Goal: Task Accomplishment & Management: Complete application form

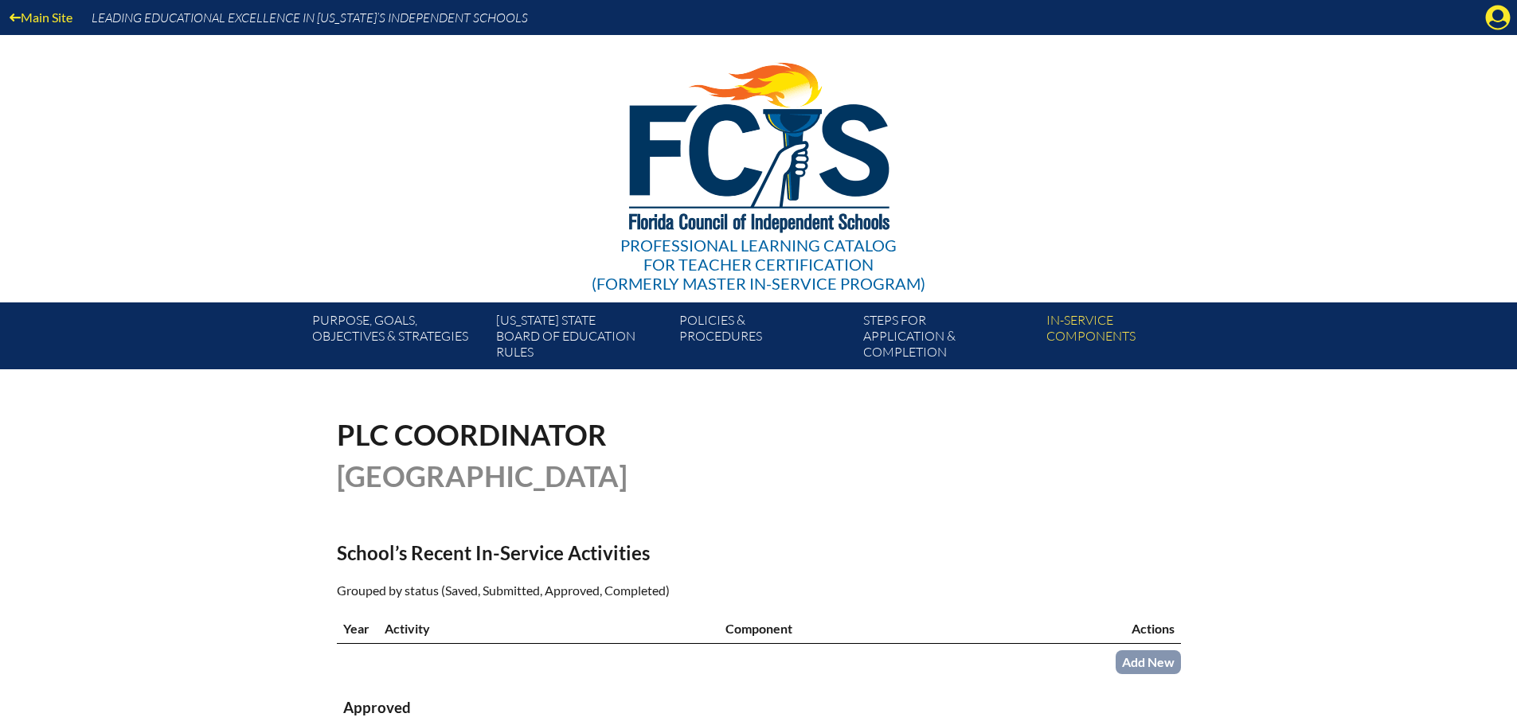
scroll to position [306, 0]
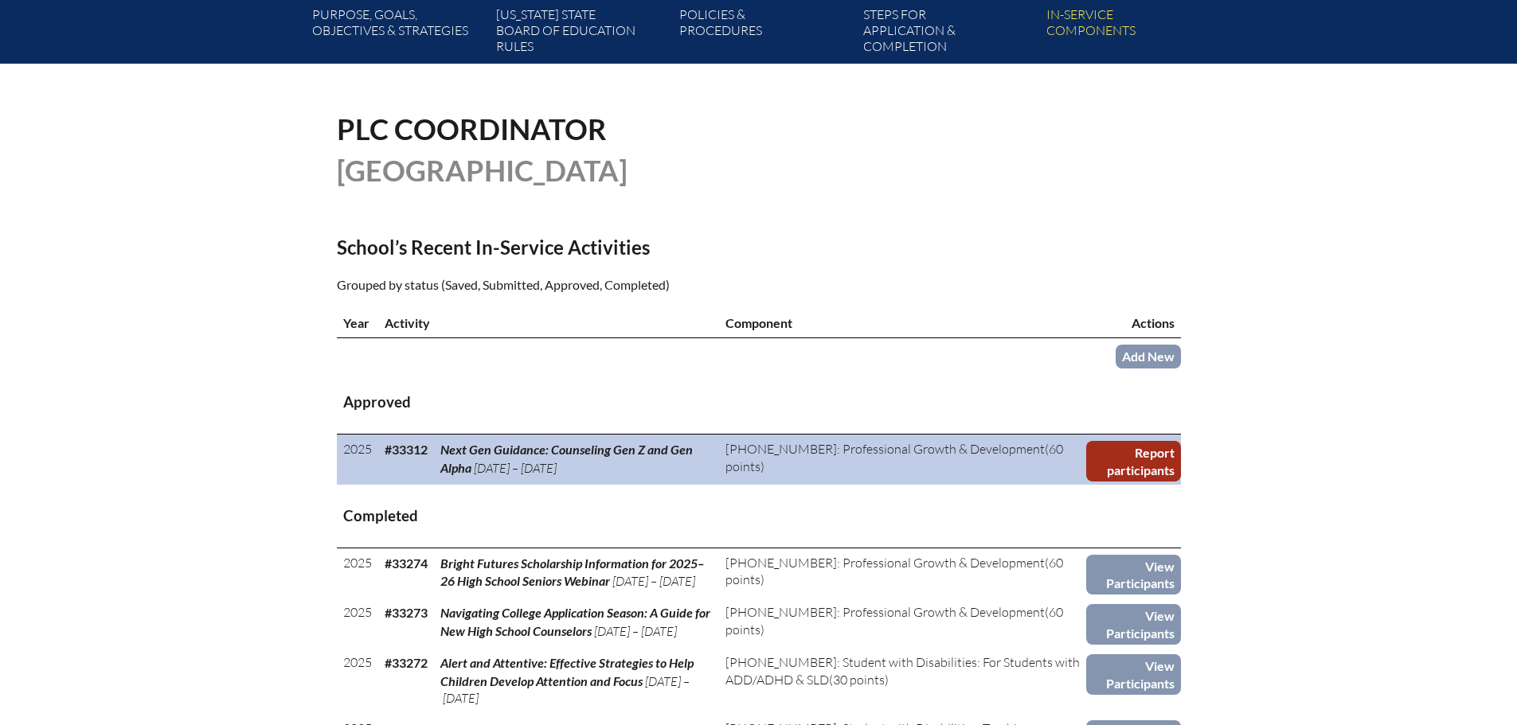
click at [1149, 458] on link "Report participants" at bounding box center [1133, 461] width 94 height 41
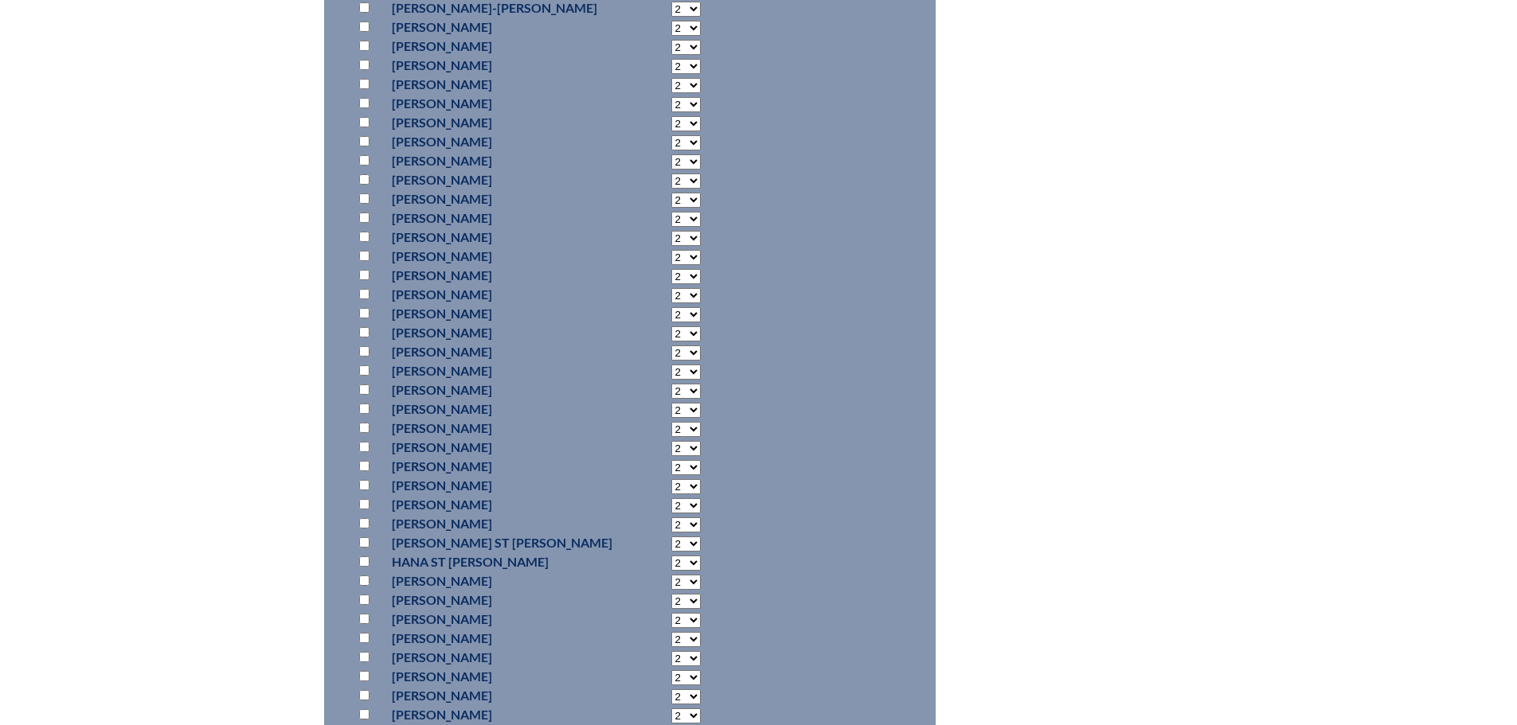
scroll to position [1194, 0]
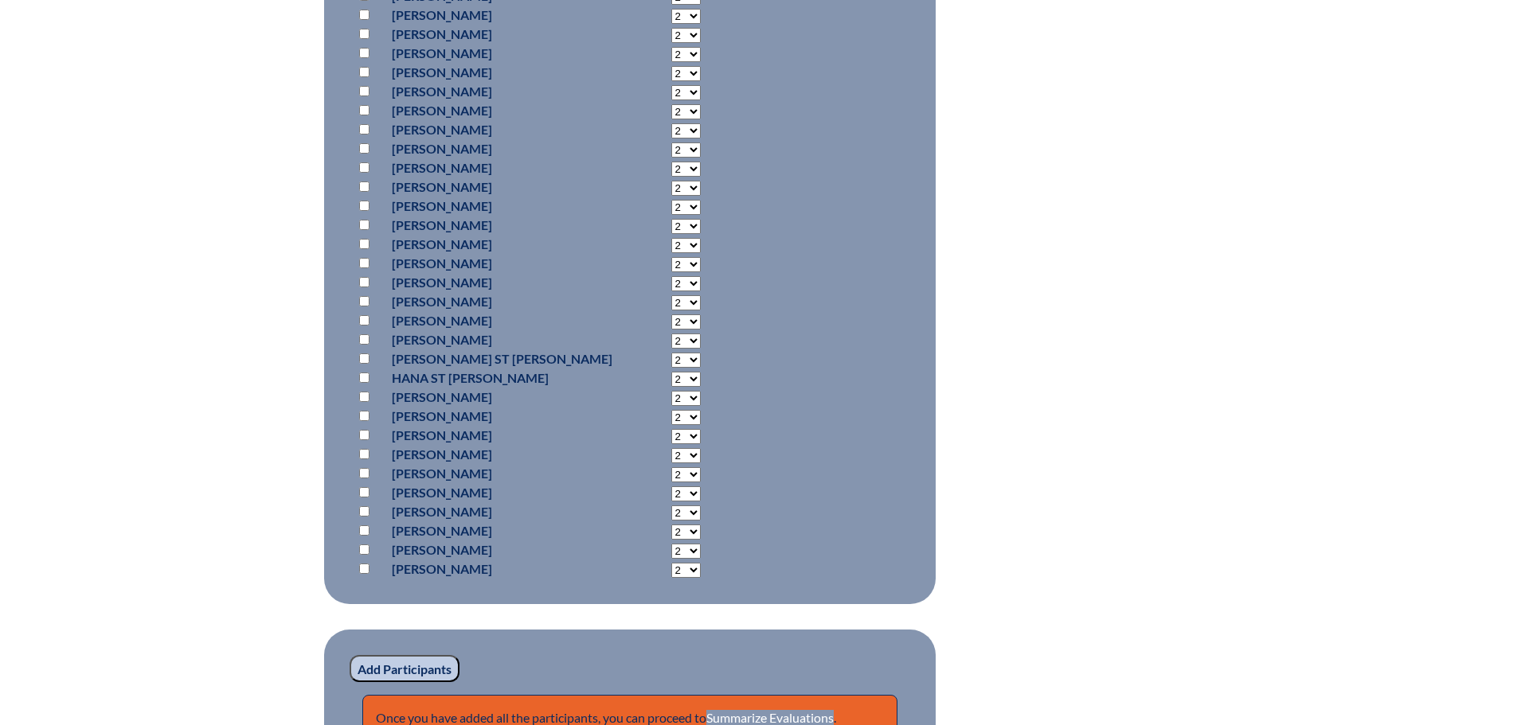
click at [361, 296] on input "checkbox" at bounding box center [364, 301] width 10 height 10
checkbox input "true"
click at [401, 663] on input "Add Participants" at bounding box center [405, 668] width 110 height 27
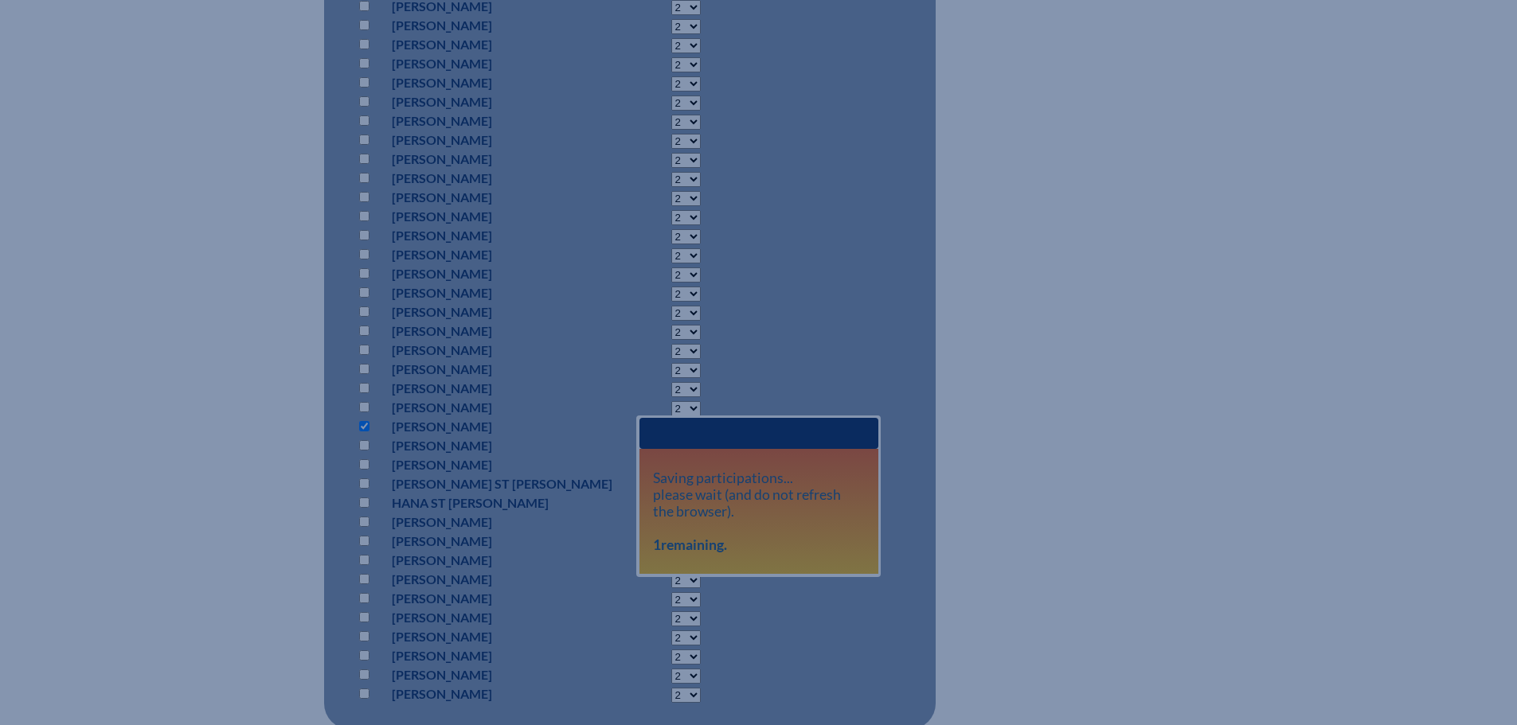
scroll to position [1353, 0]
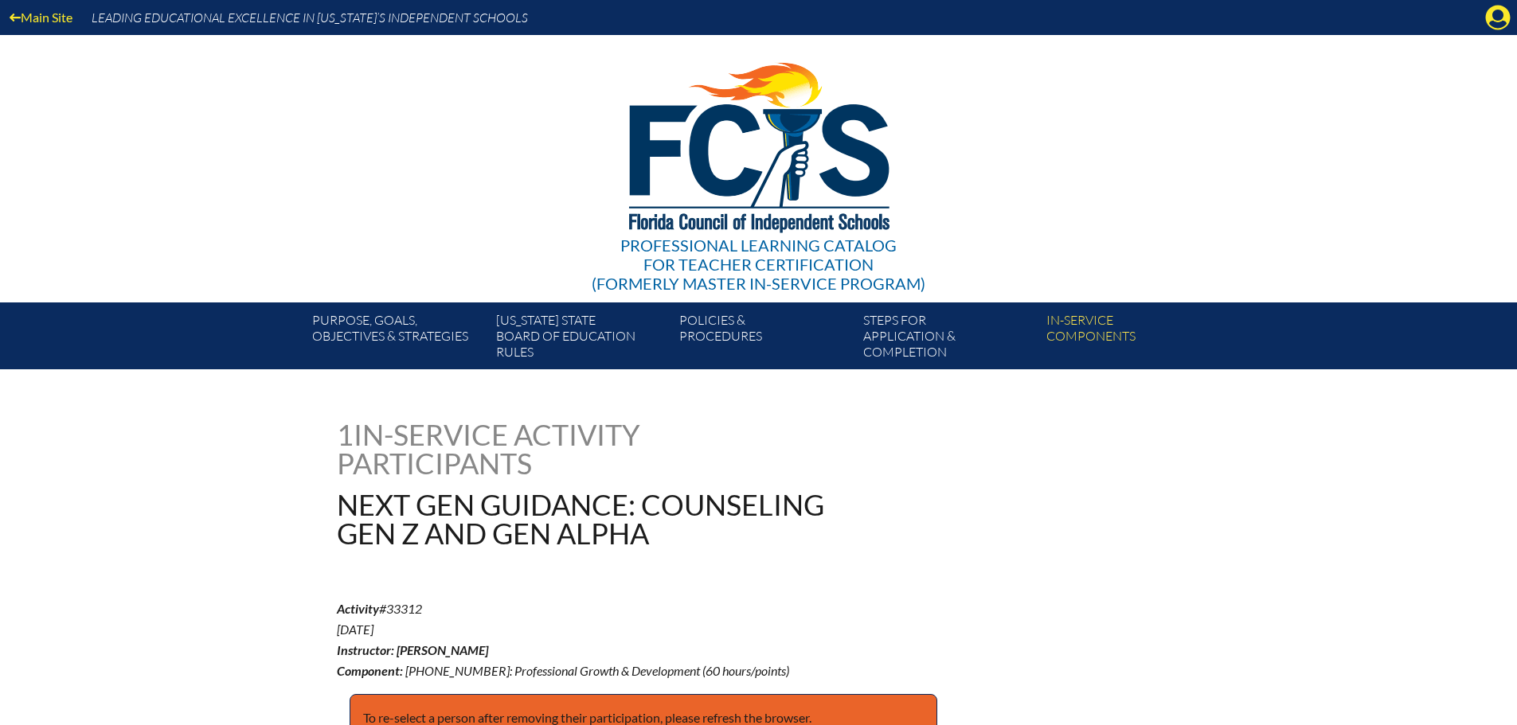
scroll to position [1441, 0]
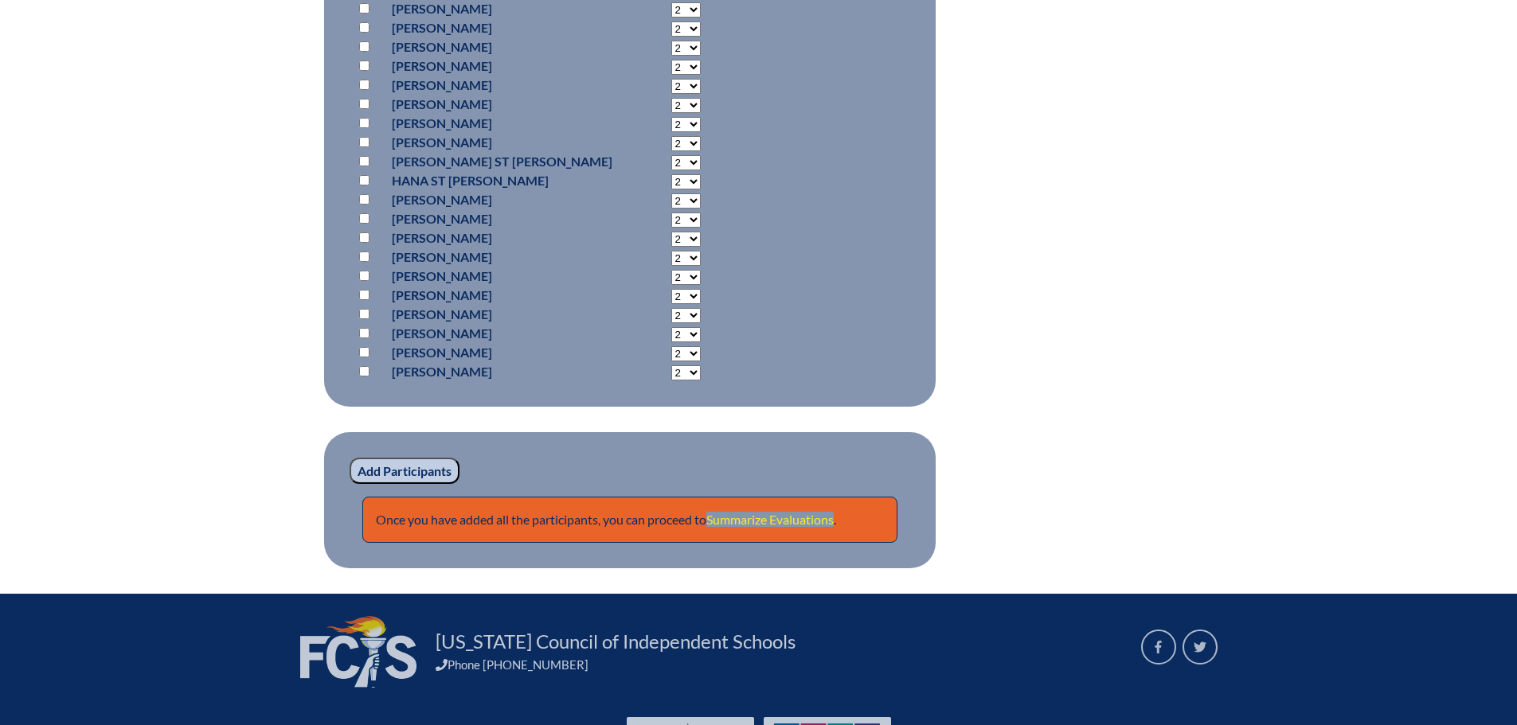
click at [799, 513] on link "Summarize Evaluations" at bounding box center [769, 519] width 127 height 15
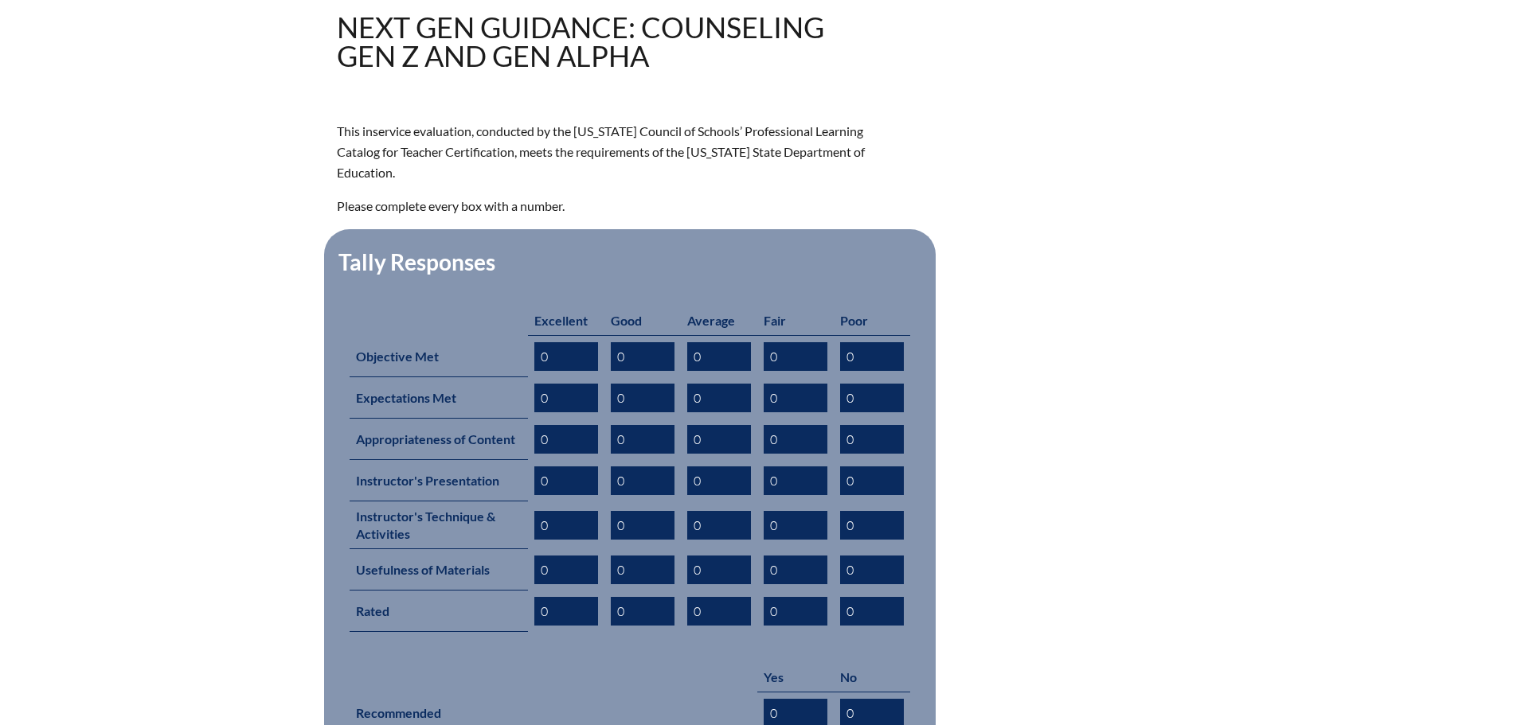
scroll to position [795, 0]
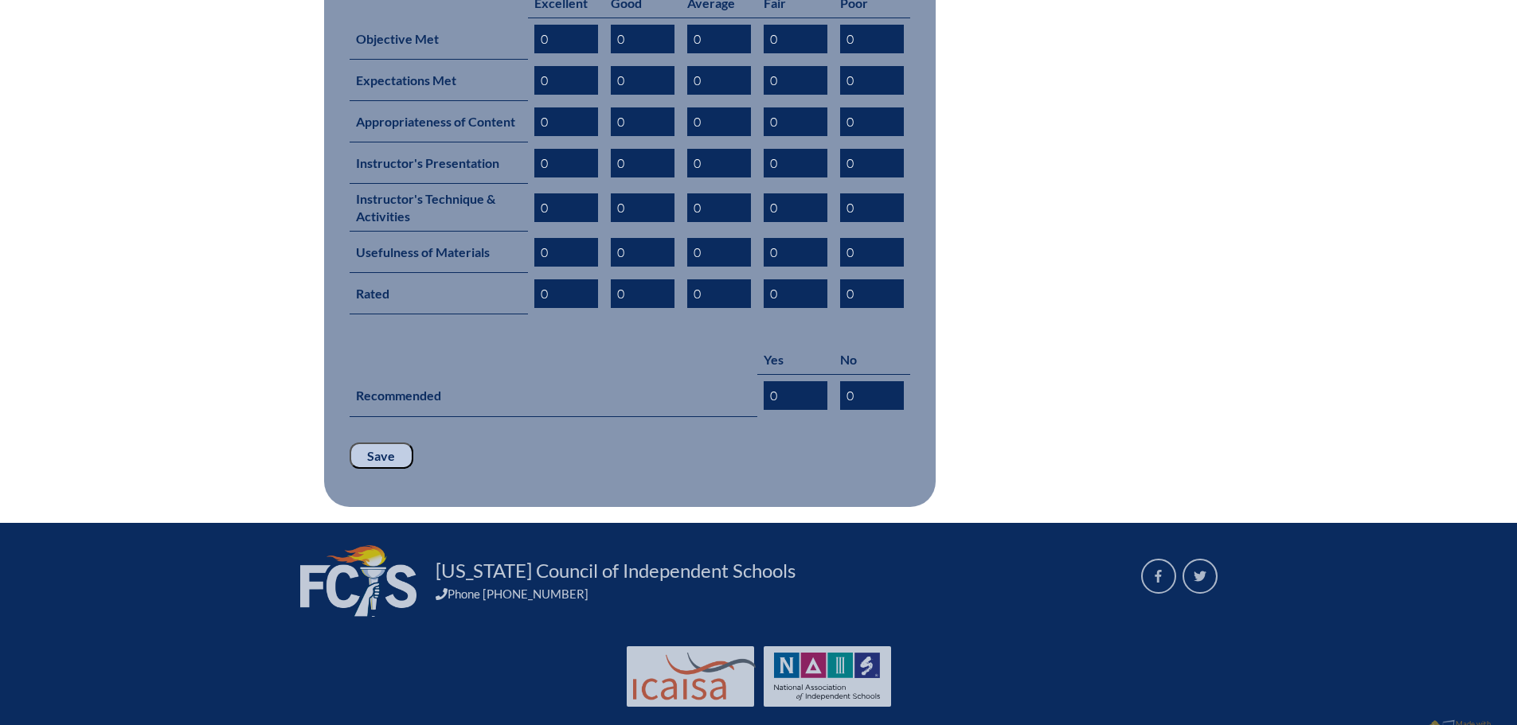
click at [396, 443] on input "Save" at bounding box center [382, 456] width 64 height 27
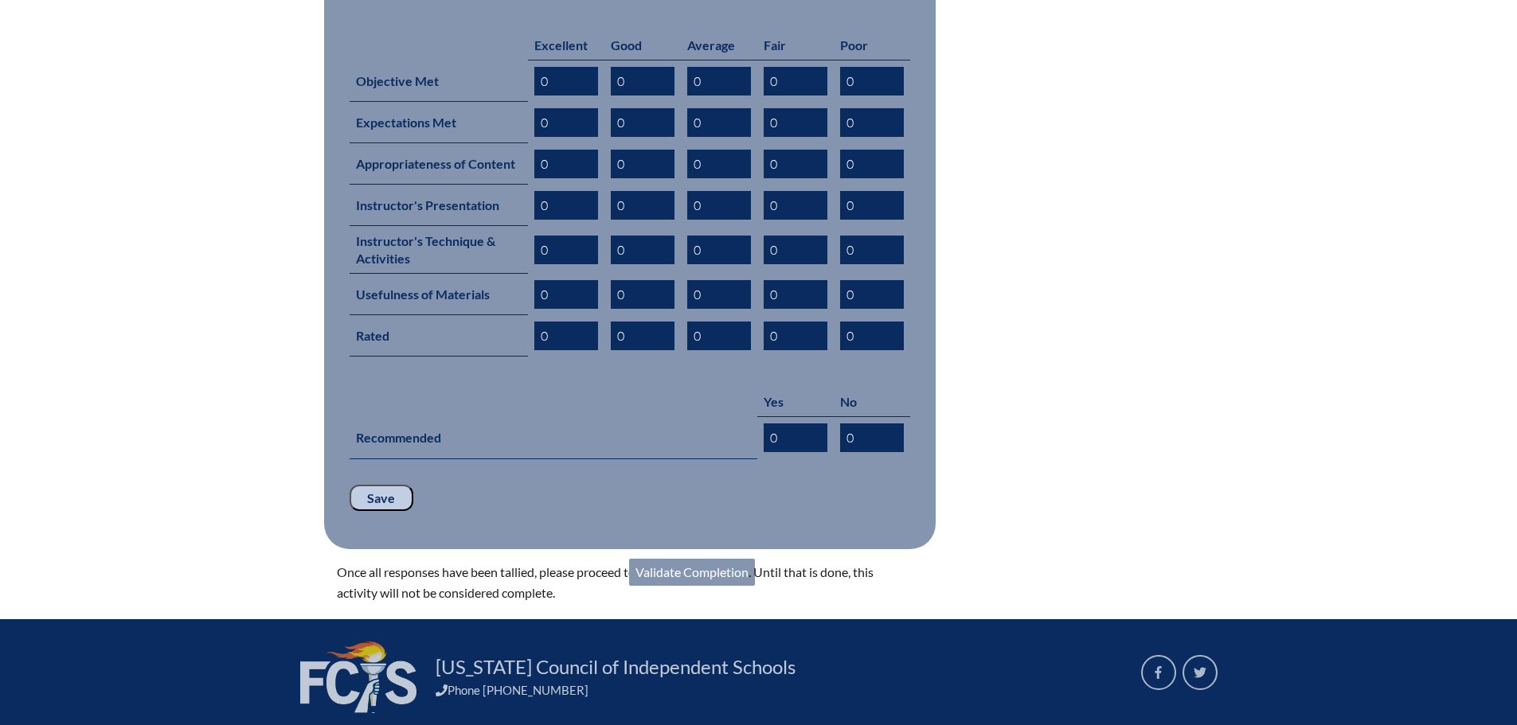
scroll to position [849, 0]
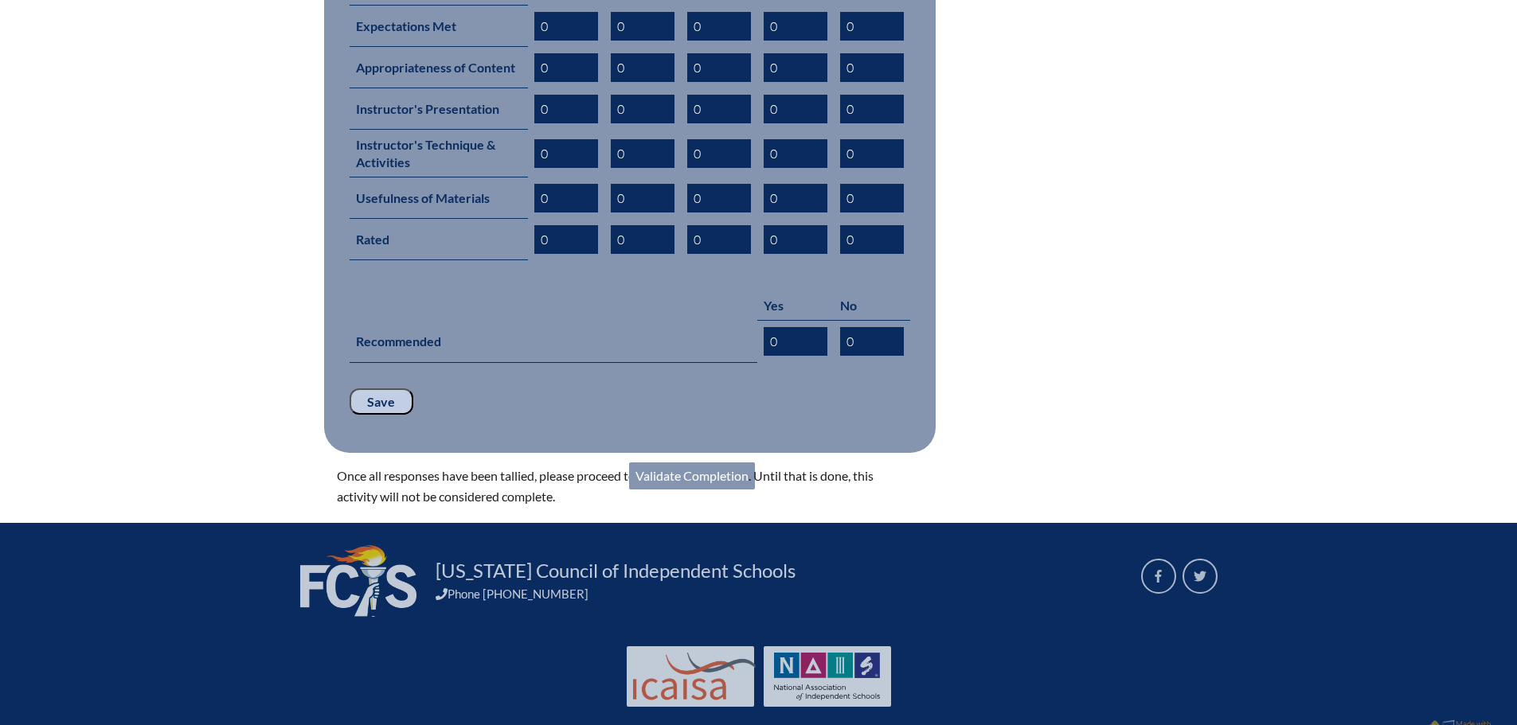
click at [690, 463] on link "Validate Completion" at bounding box center [692, 476] width 126 height 27
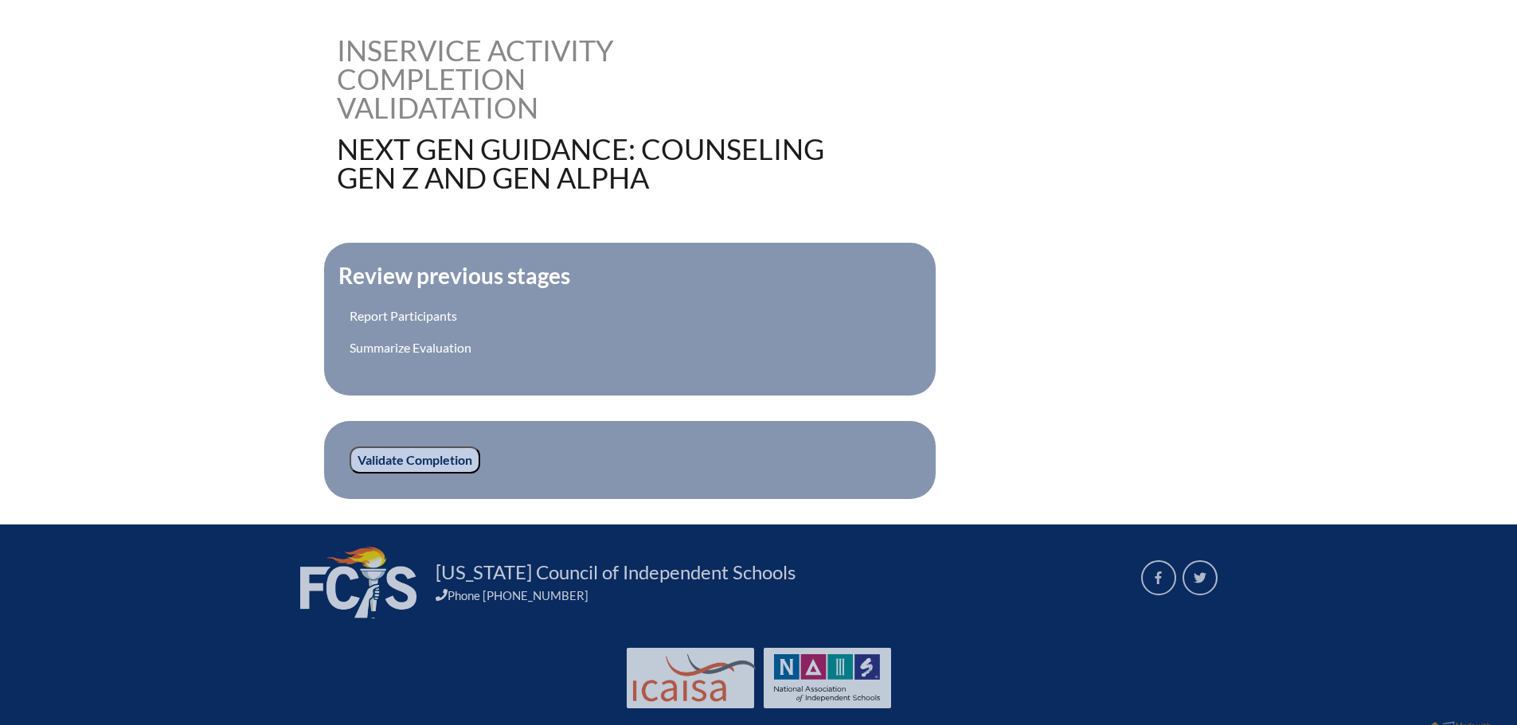
scroll to position [412, 0]
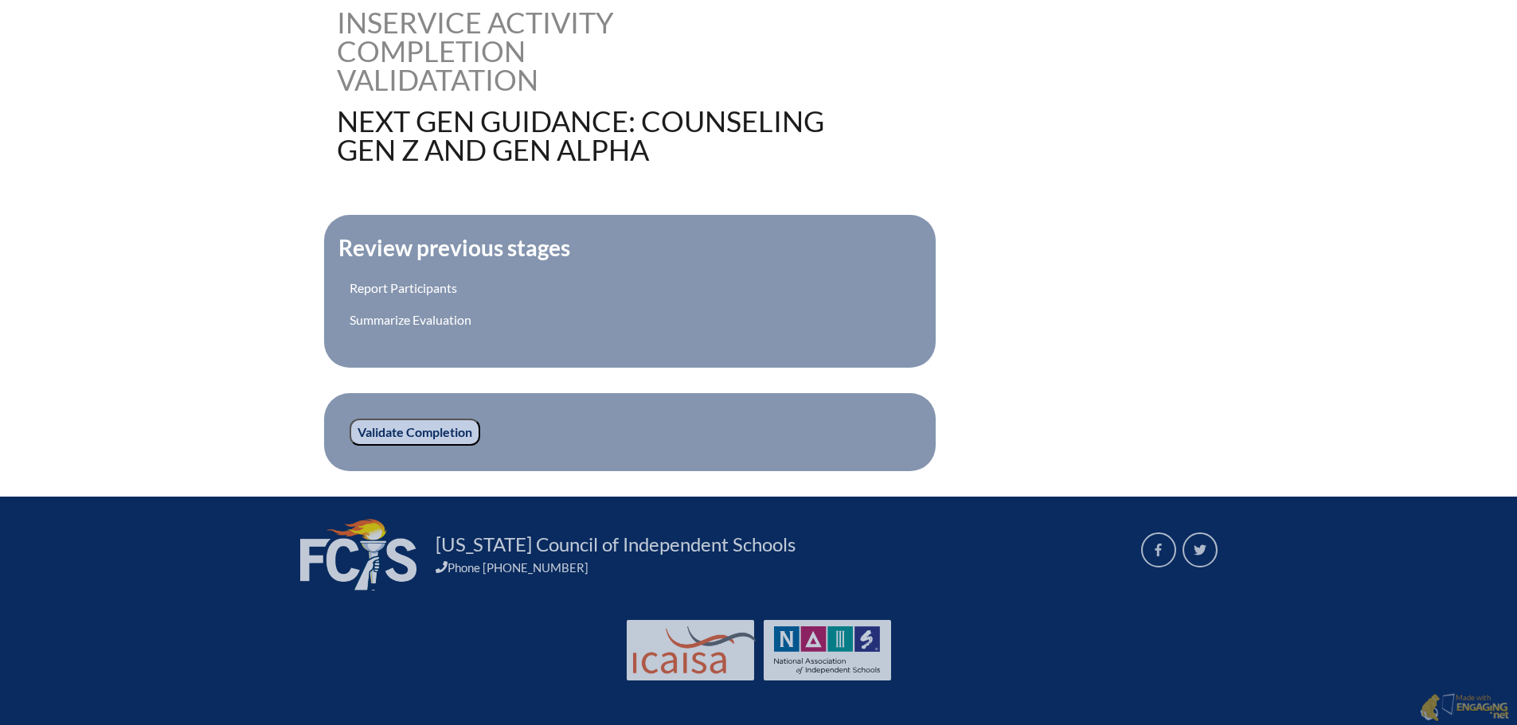
click at [406, 426] on input "Validate Completion" at bounding box center [415, 432] width 131 height 27
